Goal: Navigation & Orientation: Find specific page/section

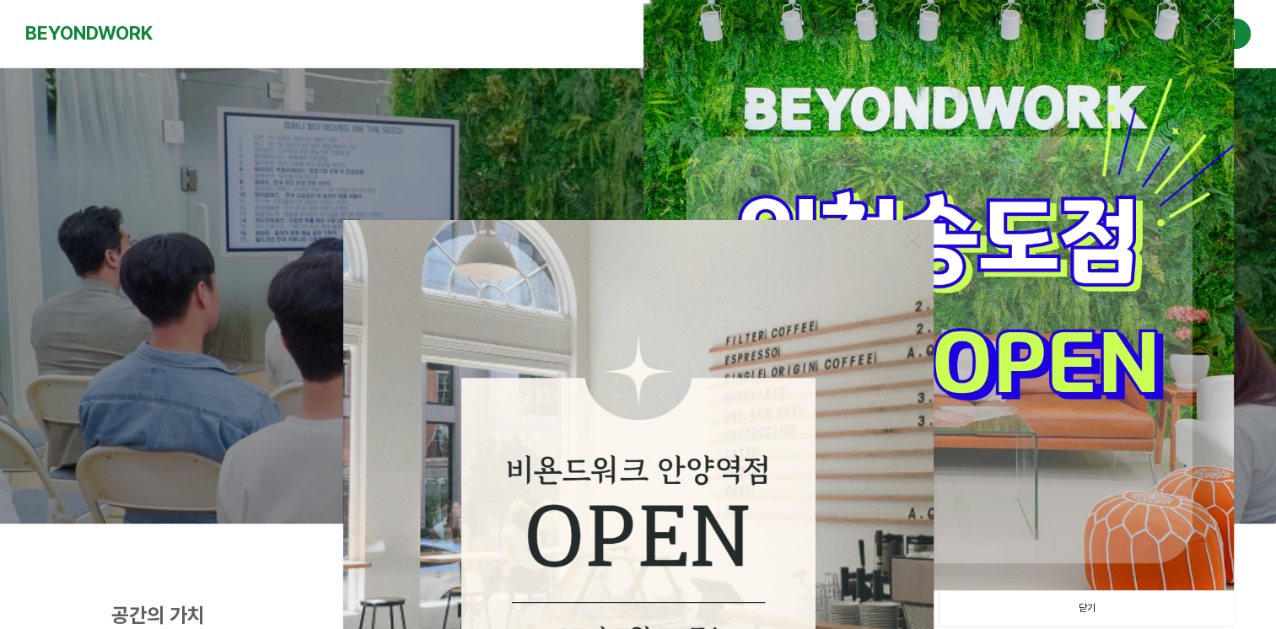
scroll to position [253, 0]
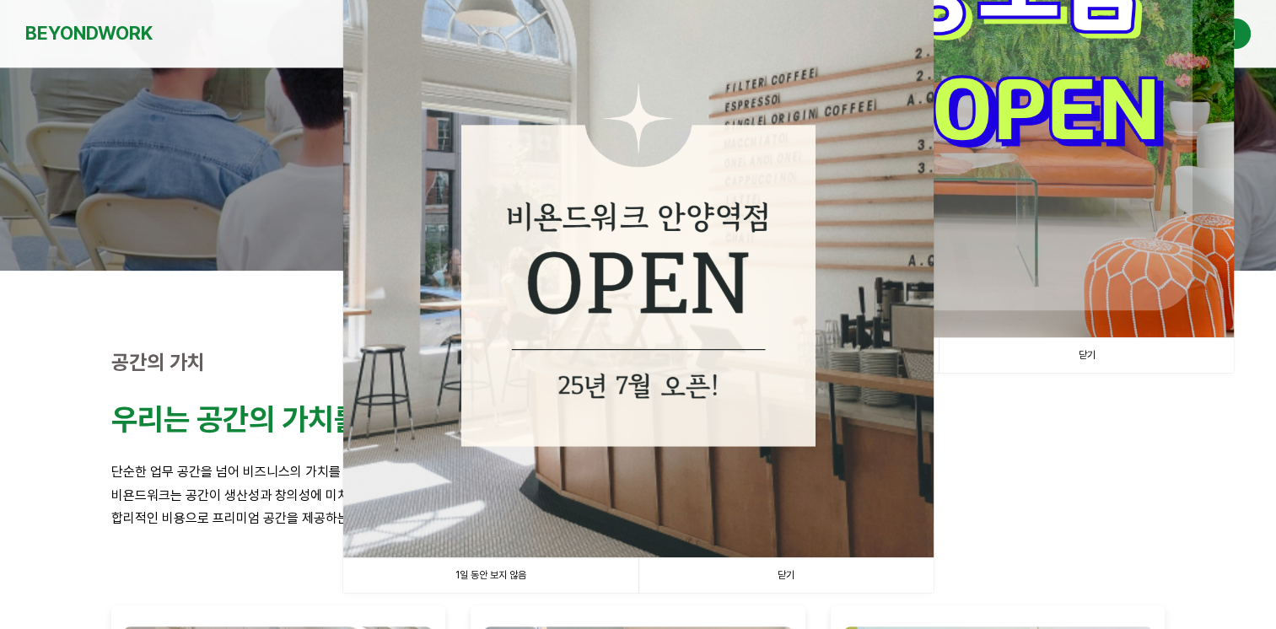
click at [826, 565] on link "닫기" at bounding box center [785, 575] width 295 height 35
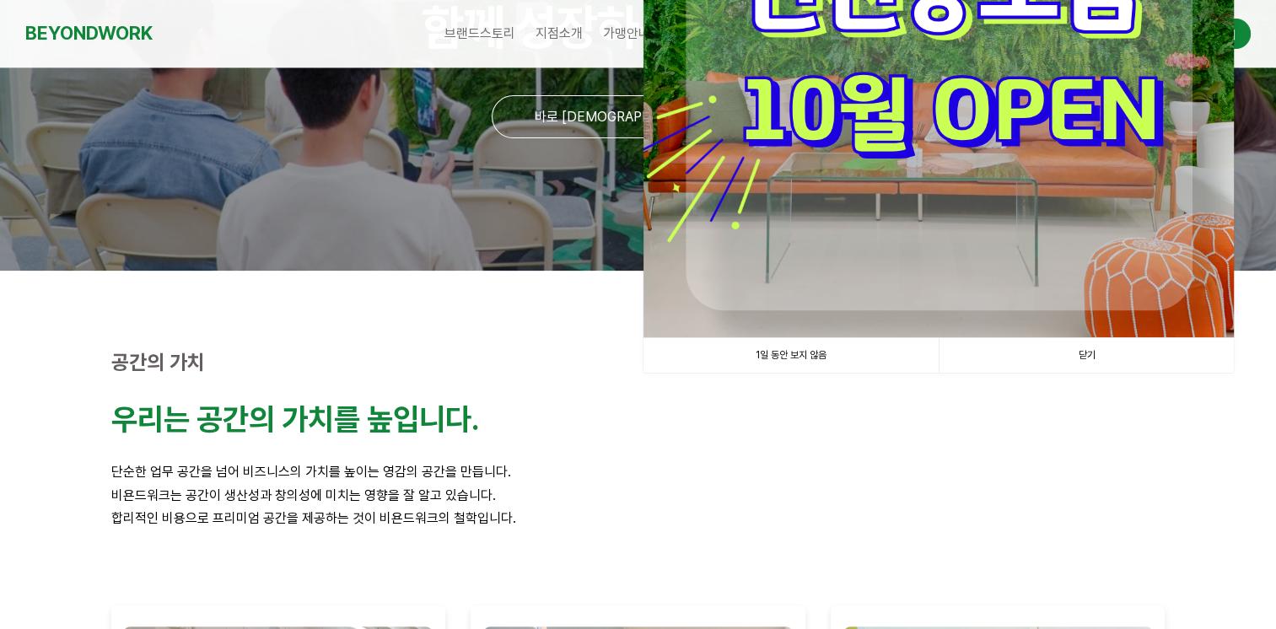
scroll to position [0, 0]
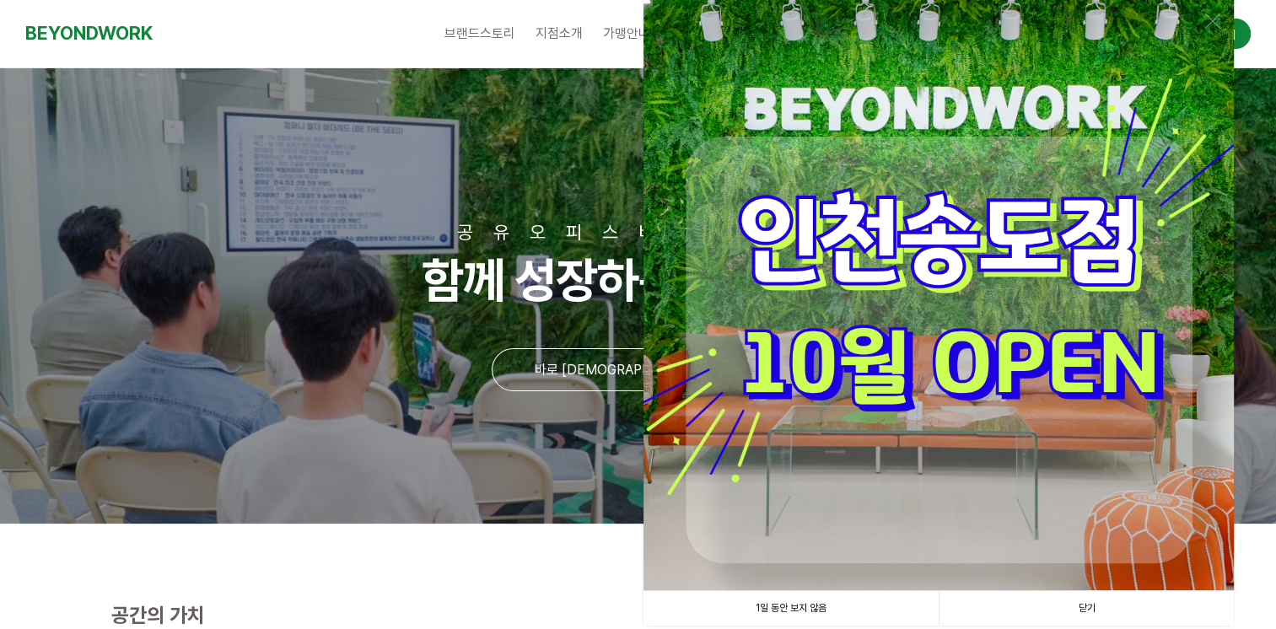
click at [790, 605] on link "1일 동안 보지 않음" at bounding box center [791, 608] width 295 height 35
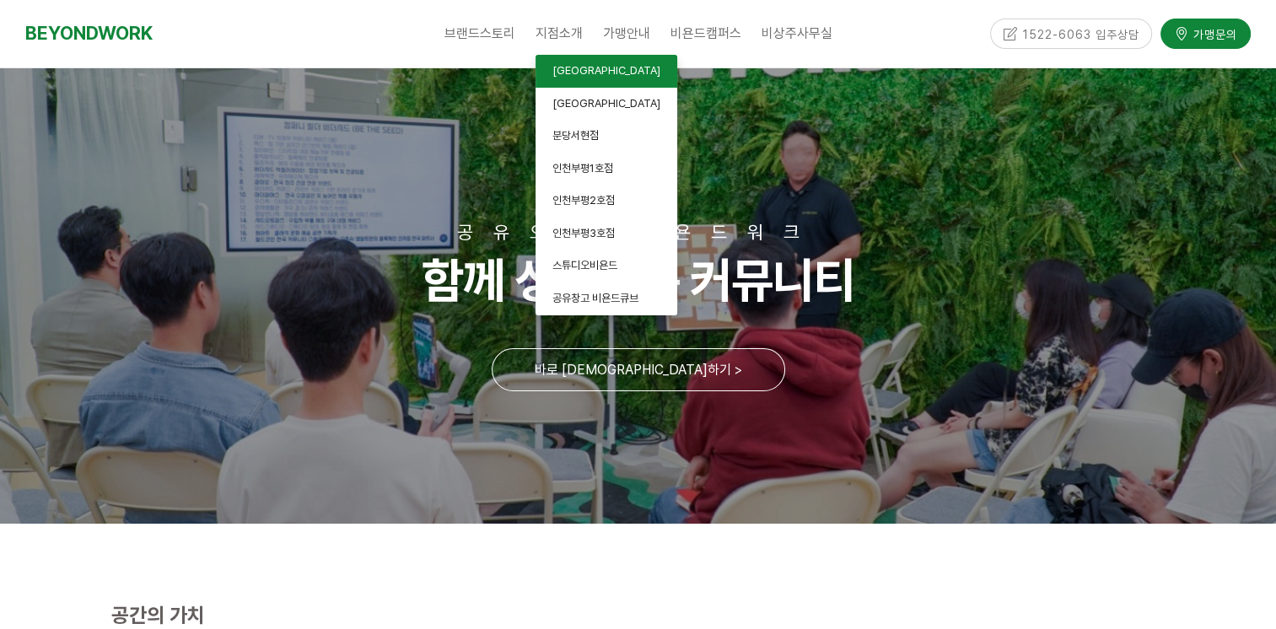
click at [590, 62] on link "안양평촌점" at bounding box center [607, 71] width 142 height 33
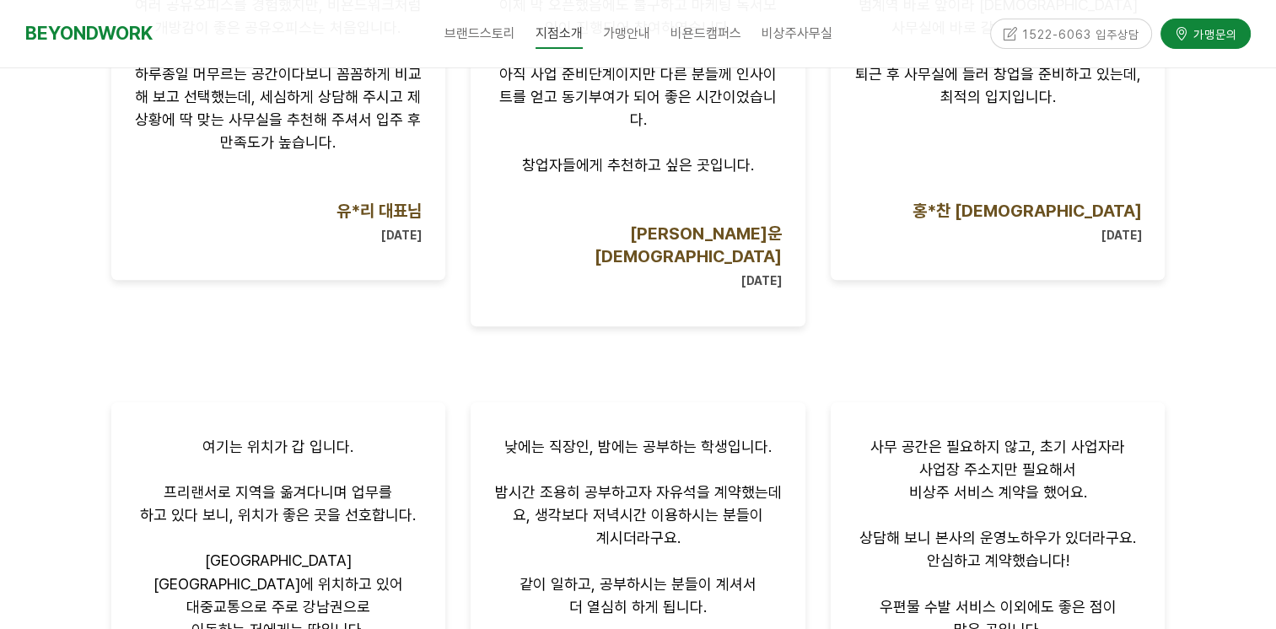
scroll to position [1687, 0]
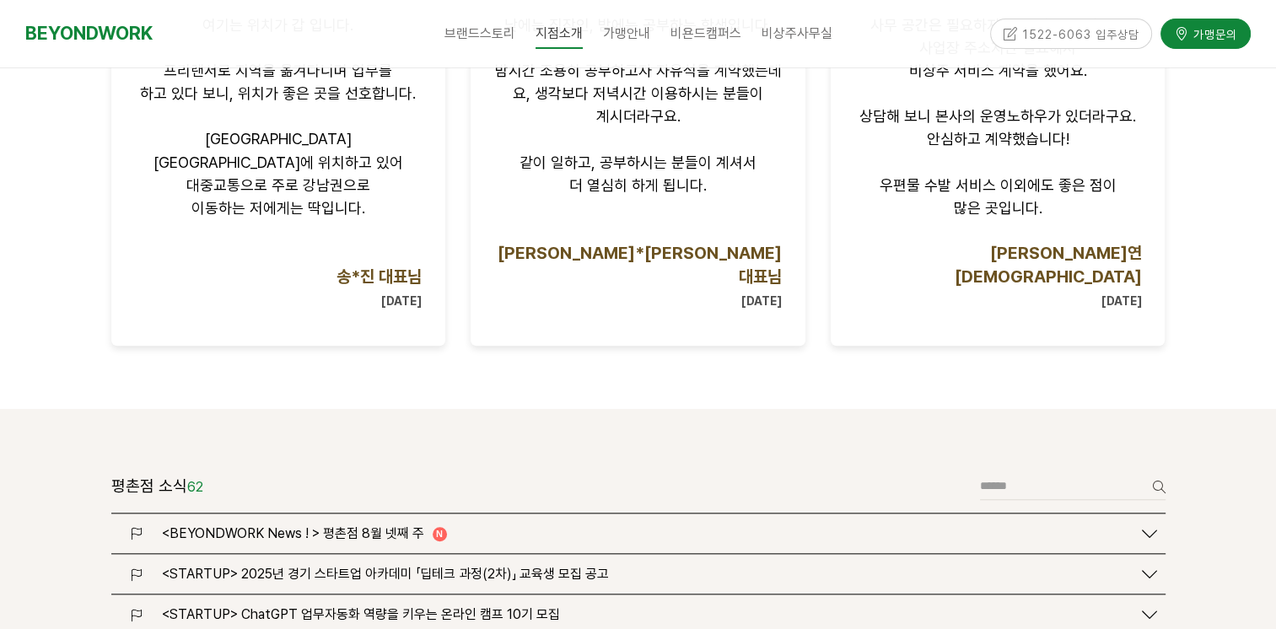
click at [396, 525] on span "<BEYONDWORK News ! > 평촌점 8월 넷째 주" at bounding box center [293, 533] width 262 height 16
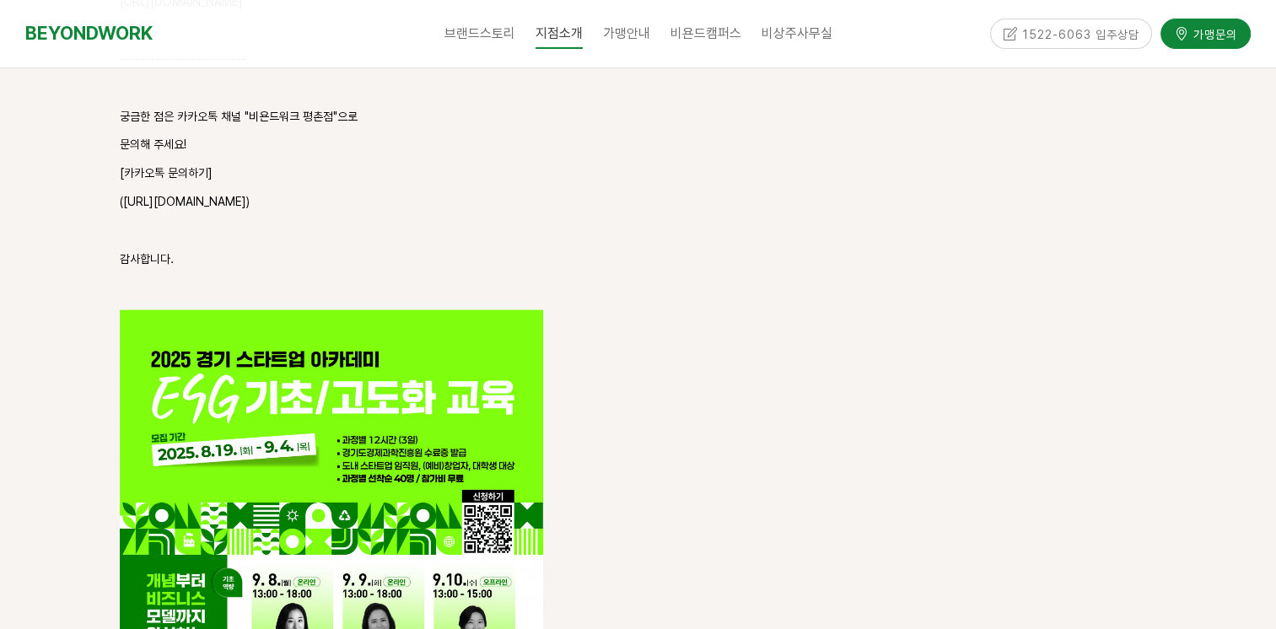
scroll to position [3711, 0]
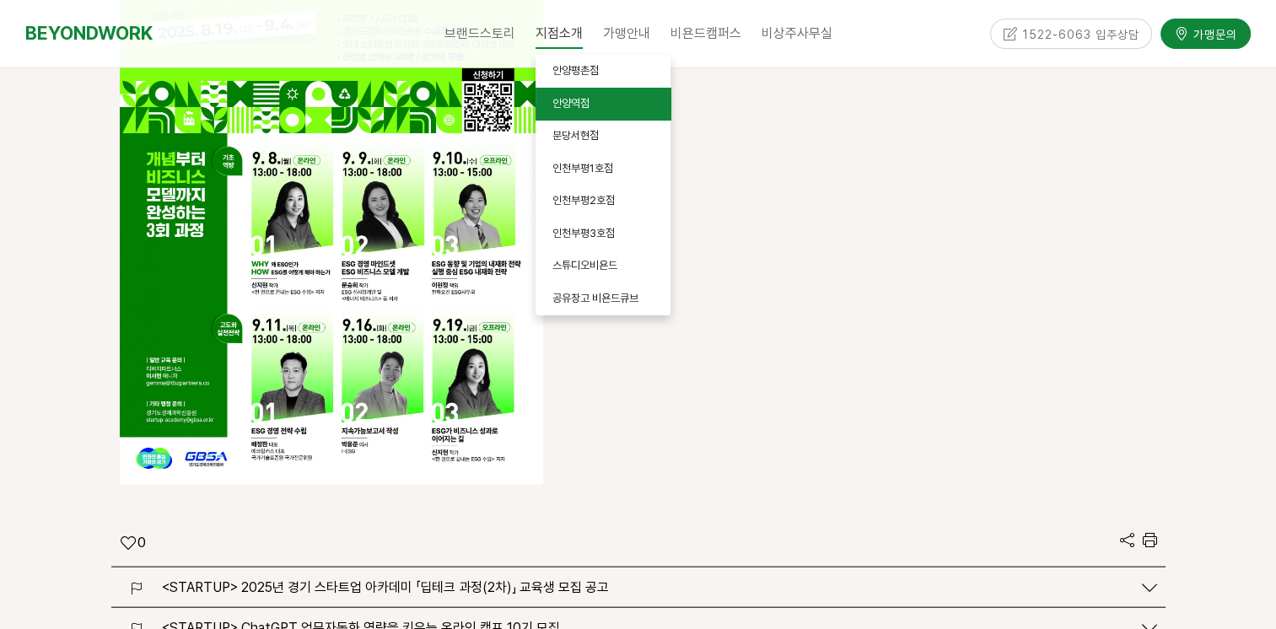
click at [574, 107] on span "안양역점" at bounding box center [570, 103] width 37 height 13
